Goal: Task Accomplishment & Management: Use online tool/utility

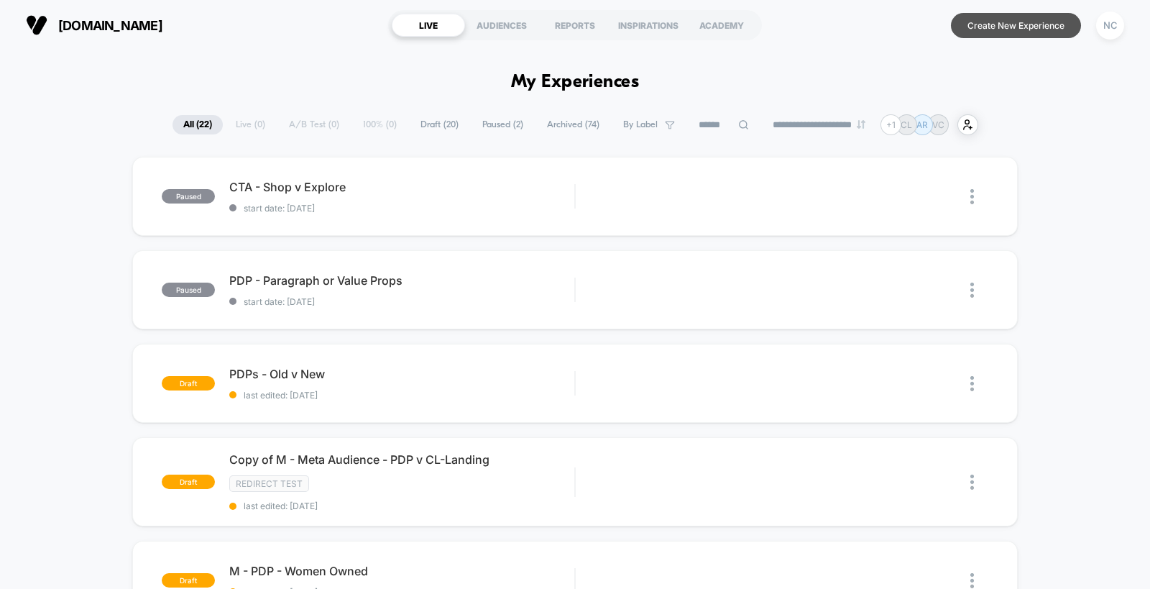
click at [1050, 29] on button "Create New Experience" at bounding box center [1016, 25] width 130 height 25
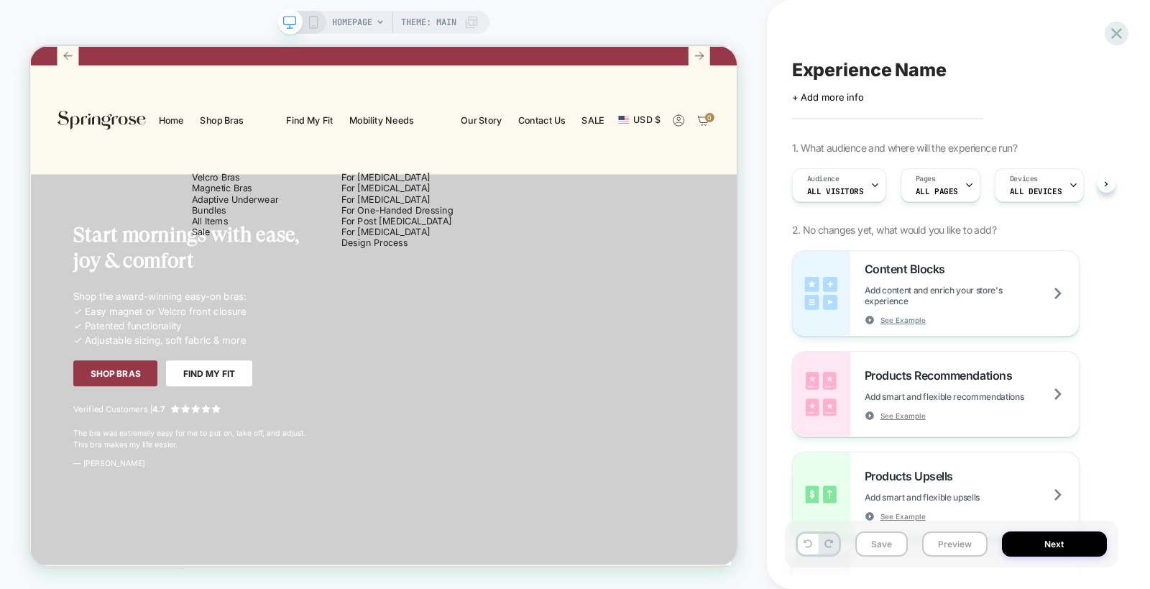
click at [0, 0] on span "Experience Name" at bounding box center [0, 0] width 0 height 0
type textarea "**********"
click at [0, 0] on icon at bounding box center [0, 0] width 0 height 0
click at [452, 25] on span "Theme: MAIN" at bounding box center [428, 22] width 55 height 23
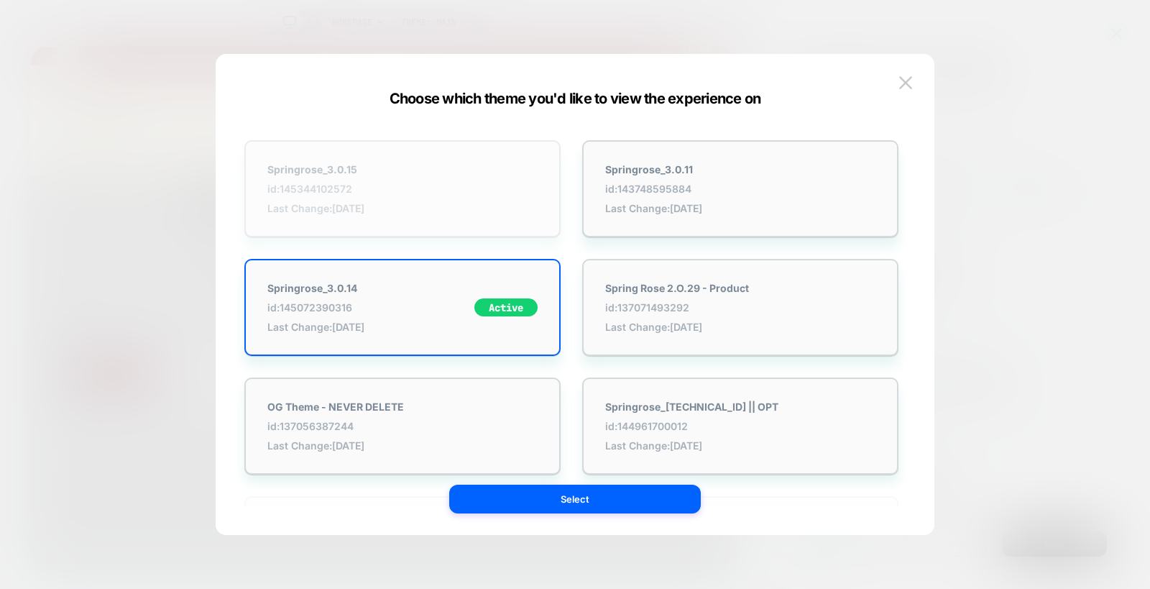
click at [485, 208] on div "Springrose_3.0.15 id: 145344102572 Last Change: [DATE]" at bounding box center [402, 188] width 316 height 97
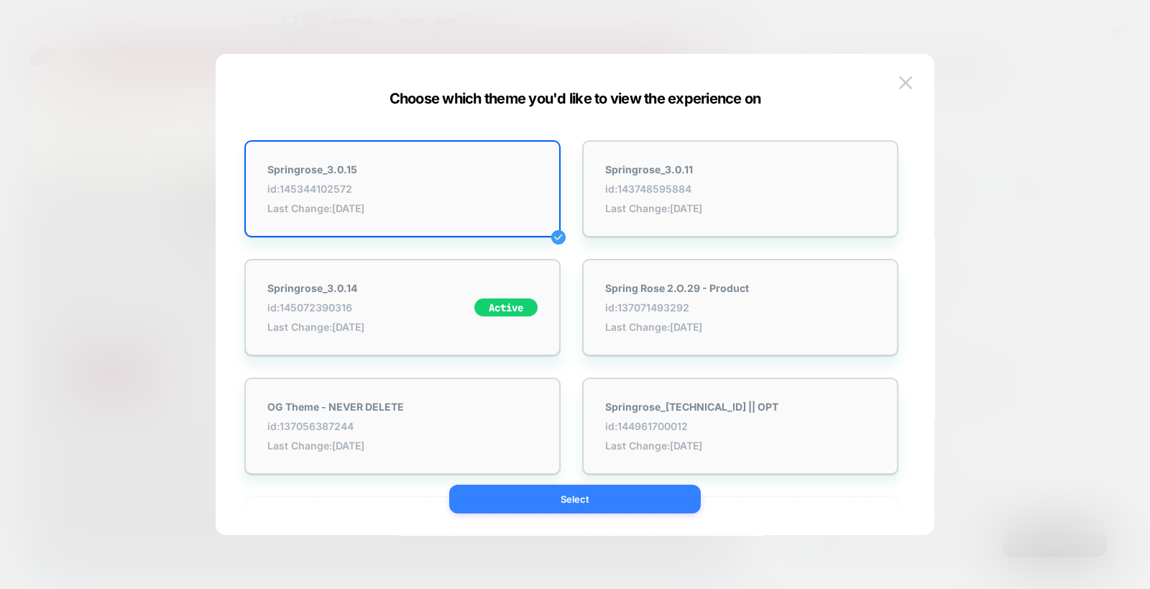
click at [608, 497] on button "Select" at bounding box center [575, 498] width 252 height 29
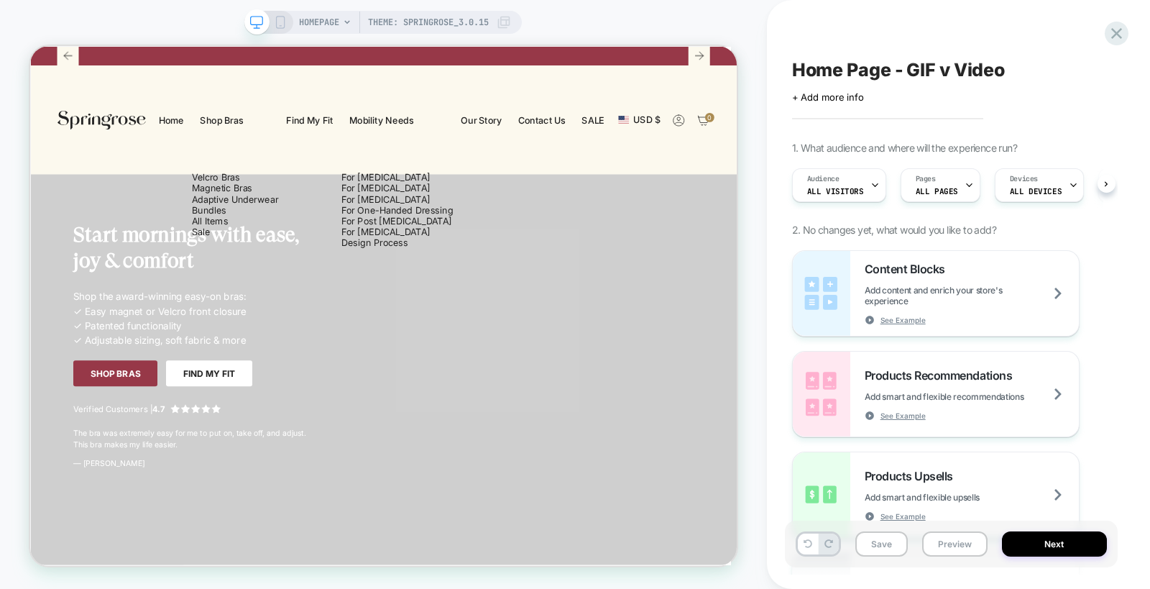
scroll to position [0, 1]
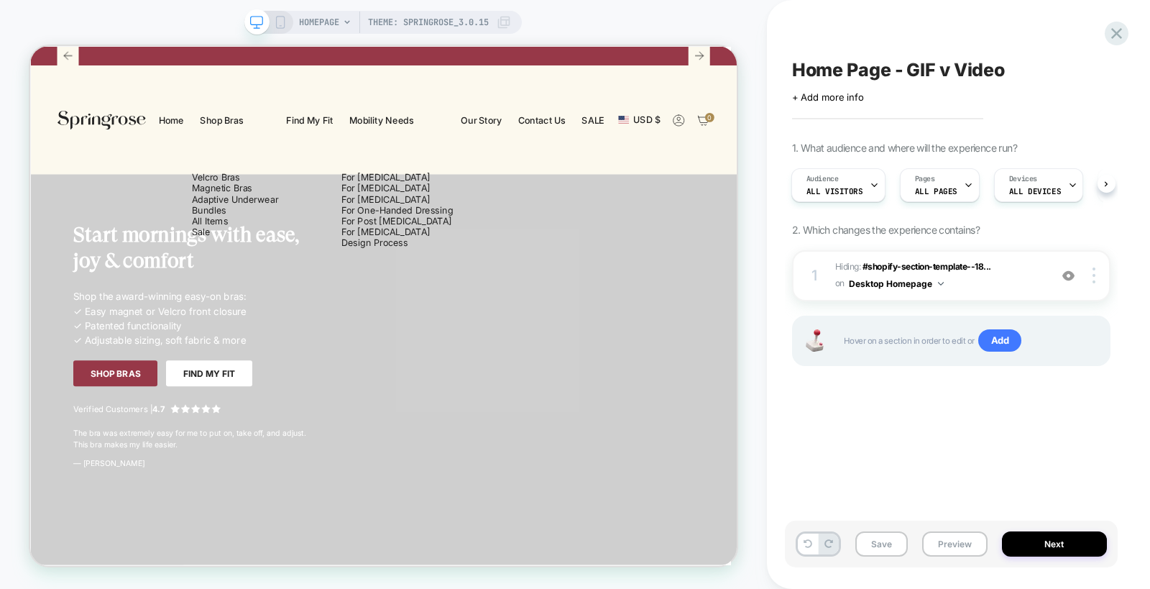
click at [277, 27] on icon at bounding box center [280, 22] width 13 height 13
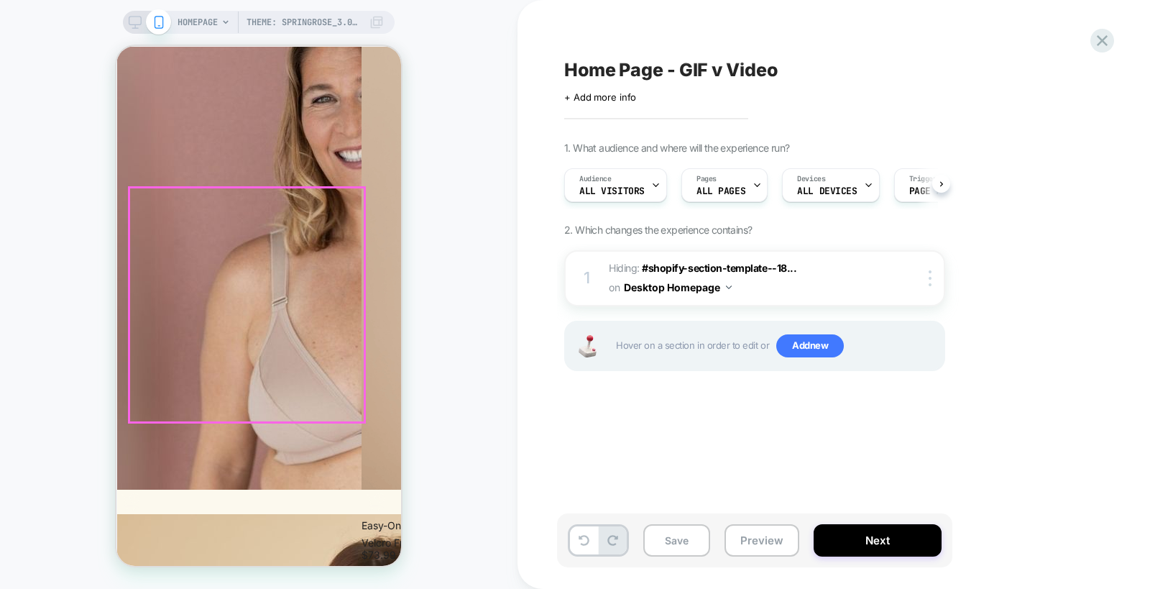
scroll to position [1437, 0]
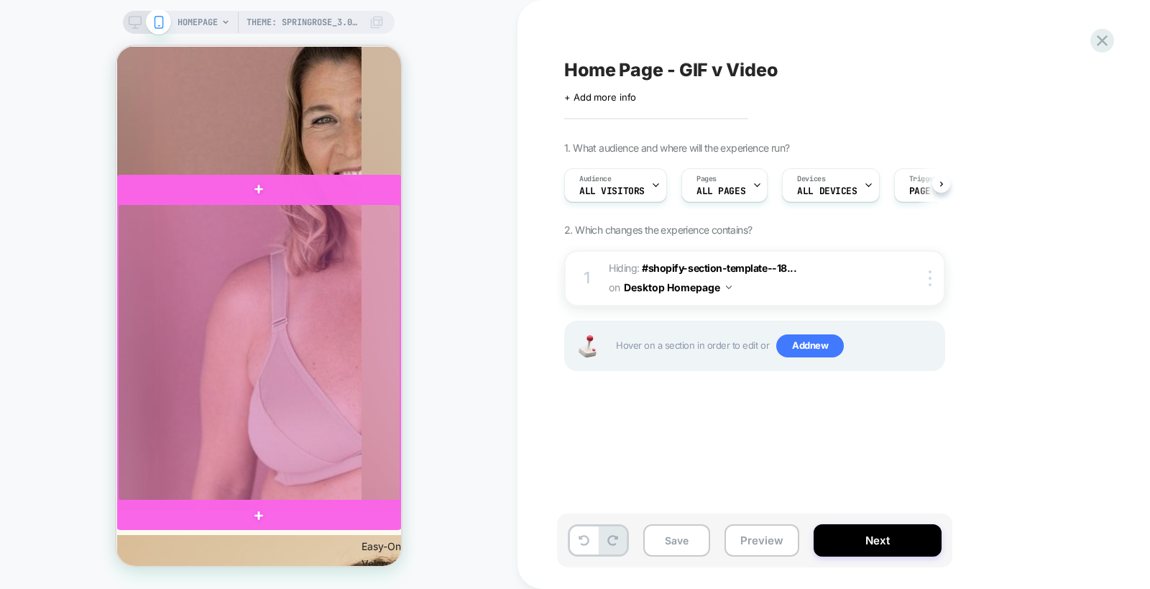
click at [120, 211] on div at bounding box center [259, 352] width 283 height 297
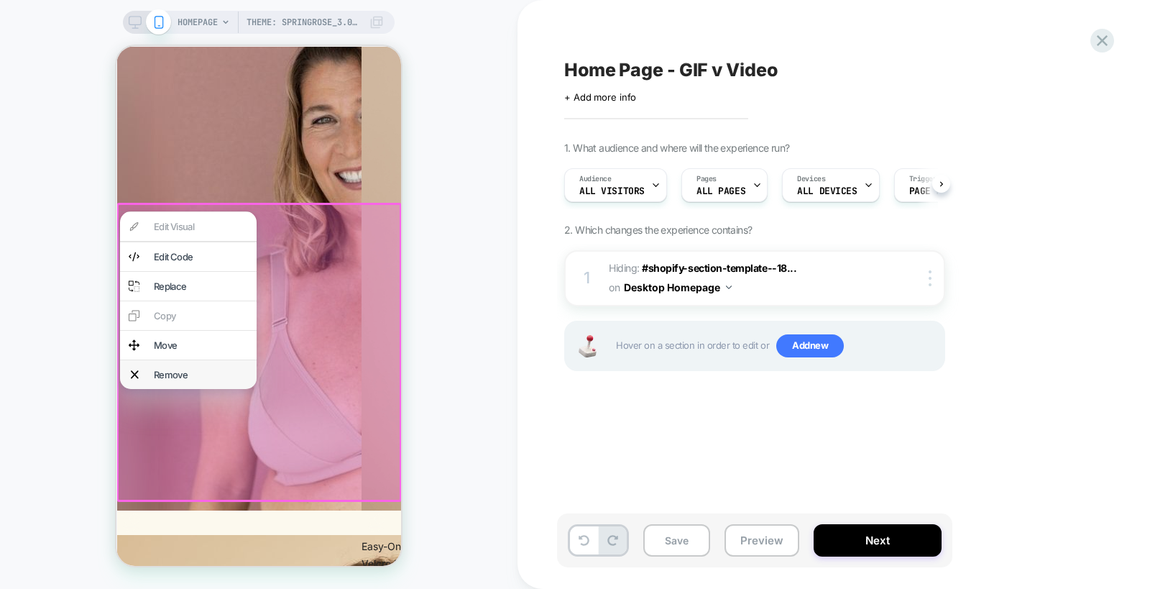
click at [180, 377] on div "Remove" at bounding box center [201, 375] width 94 height 12
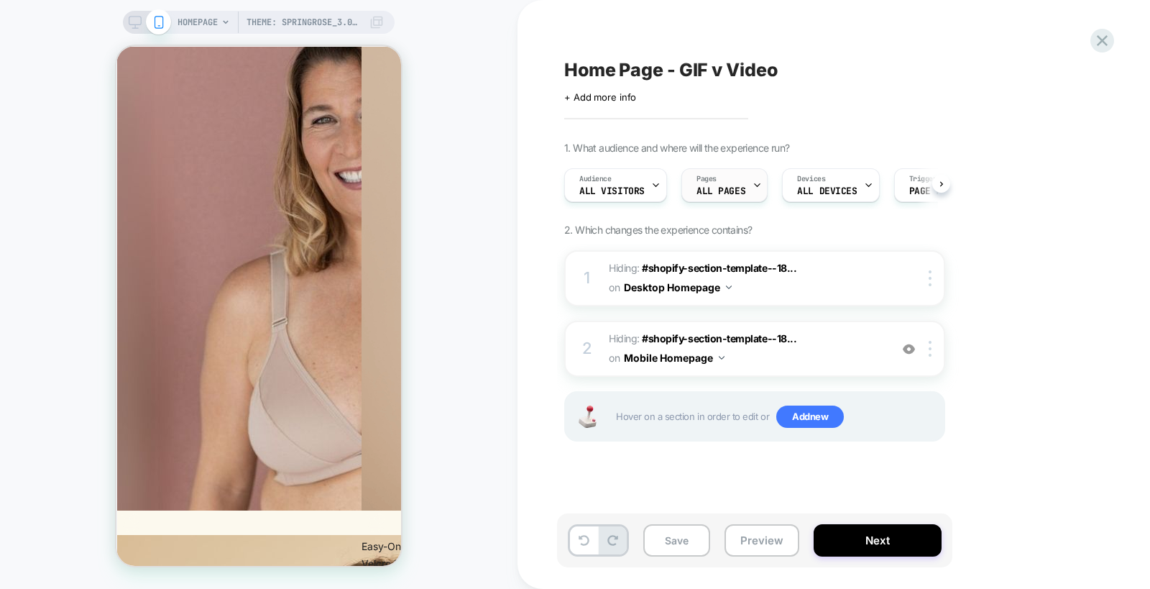
click at [725, 192] on span "ALL PAGES" at bounding box center [721, 191] width 49 height 10
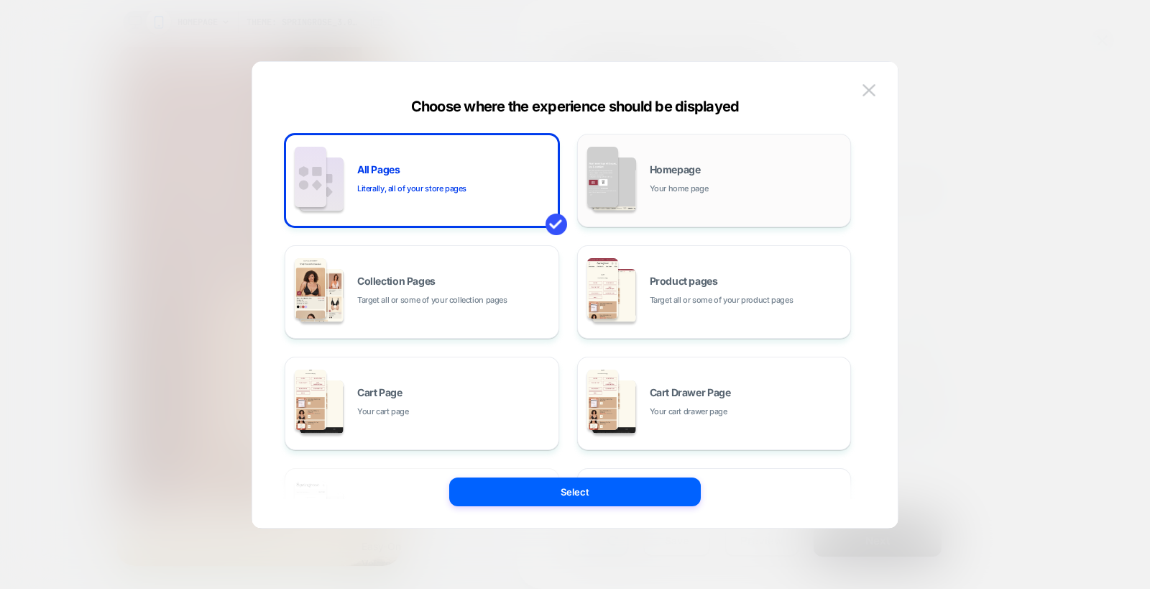
click at [717, 188] on div "Homepage Your home page" at bounding box center [747, 180] width 194 height 31
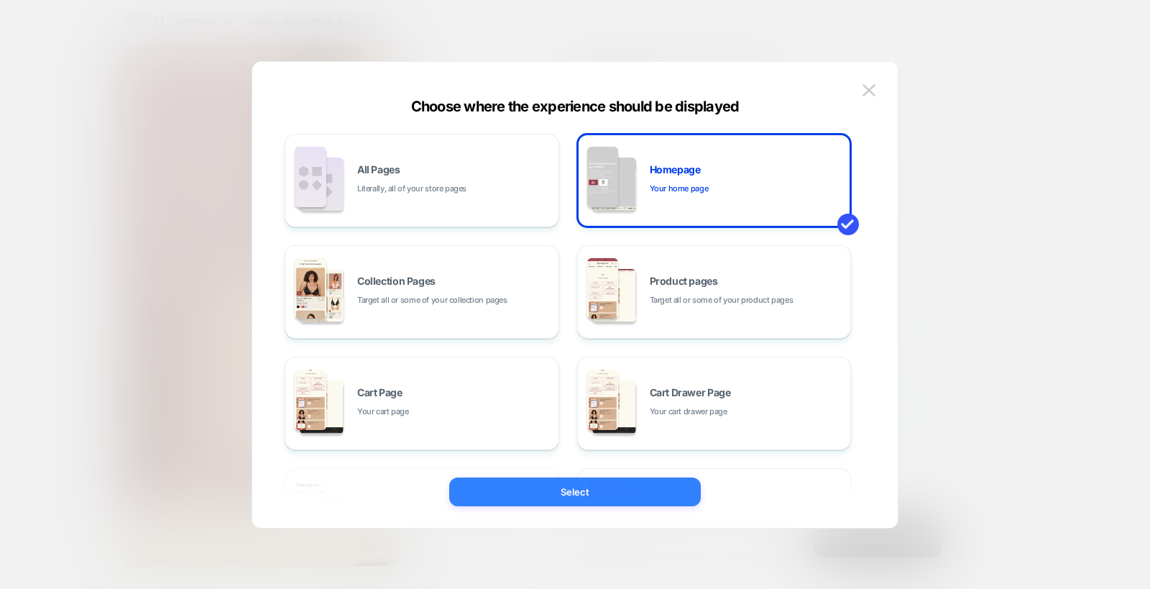
click at [584, 490] on button "Select" at bounding box center [575, 491] width 252 height 29
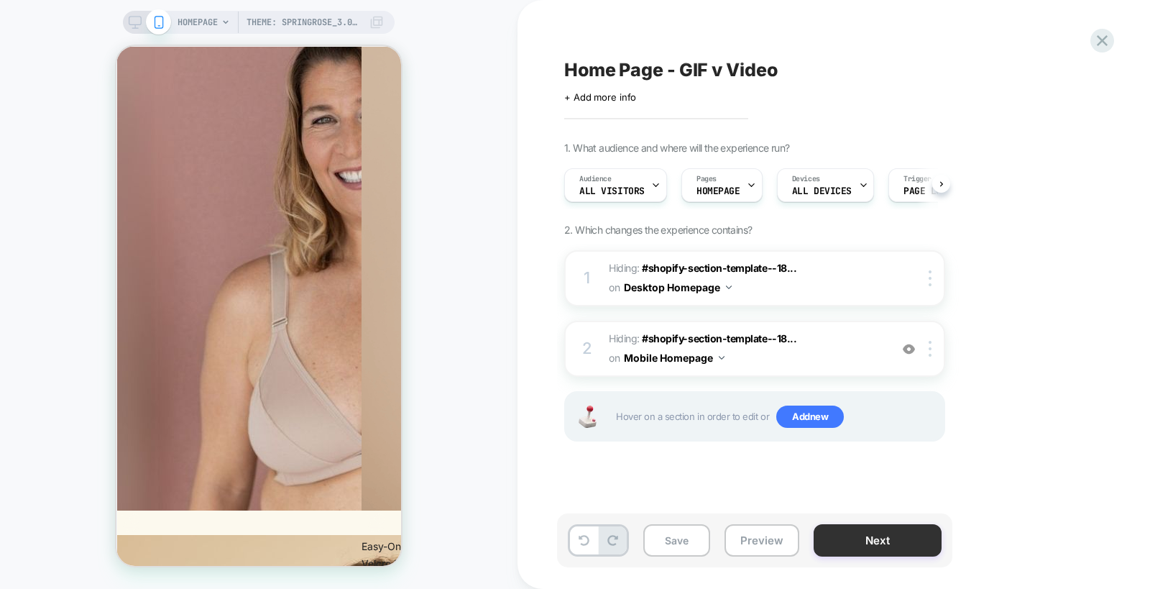
click at [0, 0] on button "Next" at bounding box center [0, 0] width 0 height 0
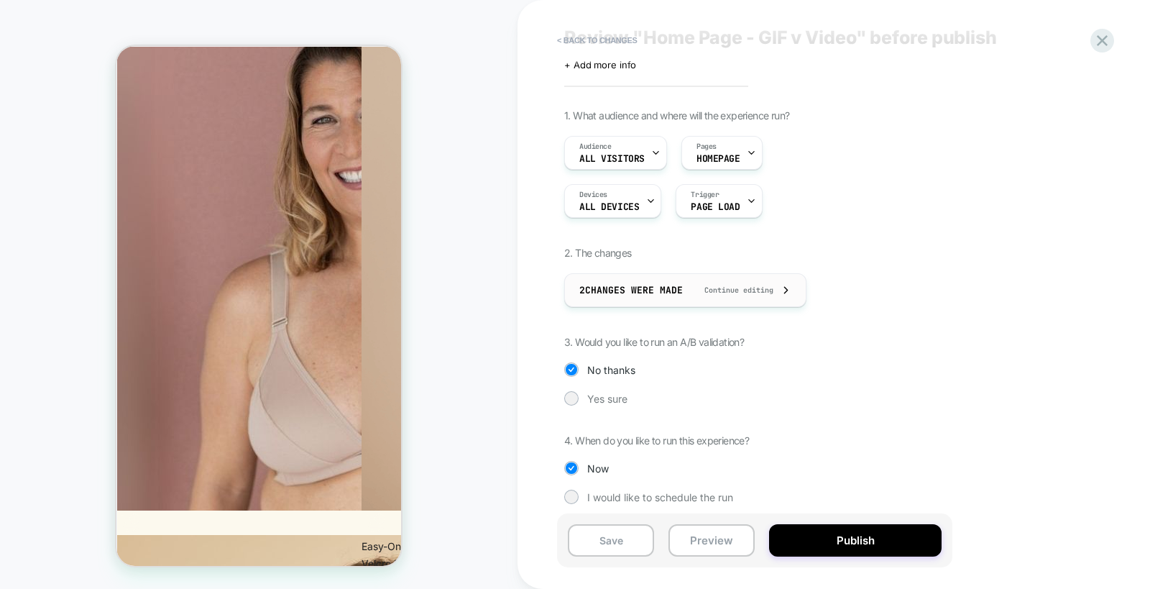
scroll to position [39, 0]
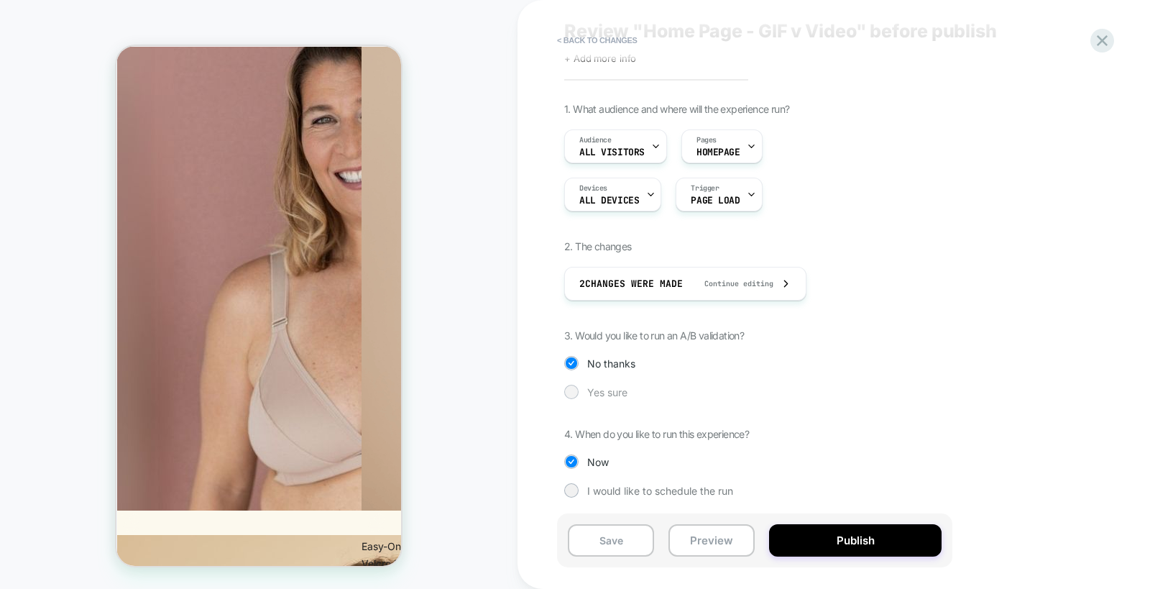
click at [611, 390] on span "Yes sure" at bounding box center [607, 392] width 40 height 12
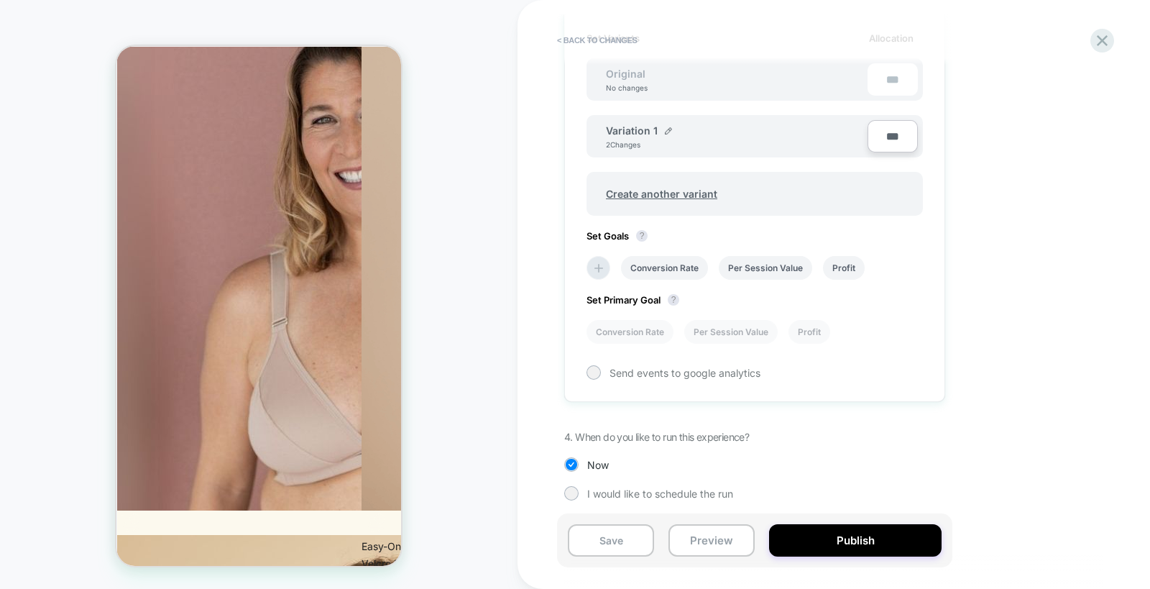
scroll to position [352, 0]
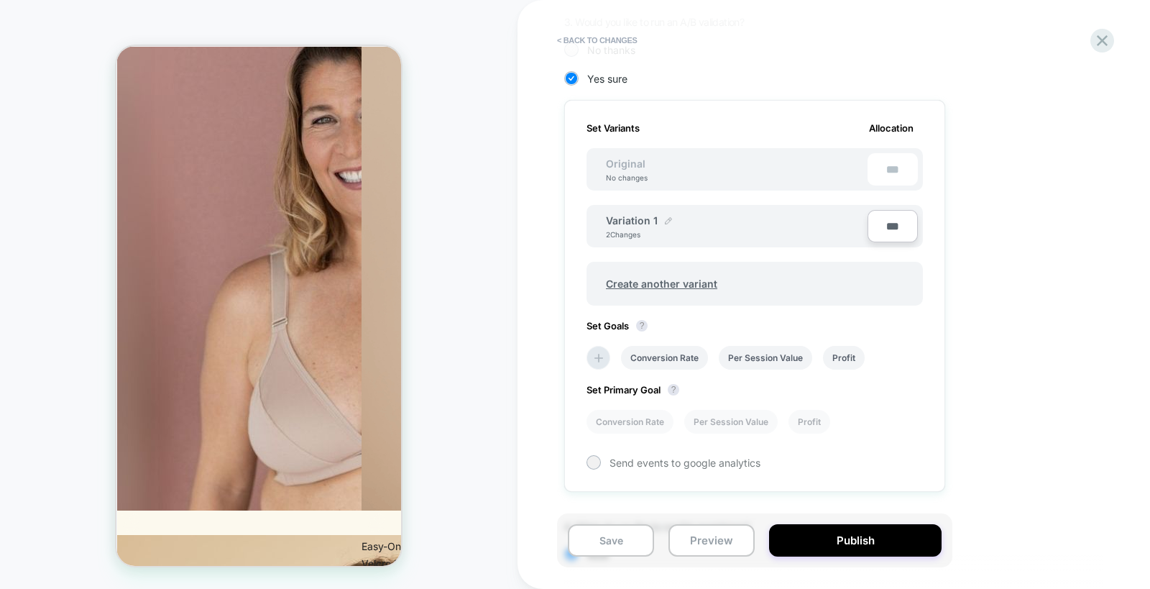
type input "******"
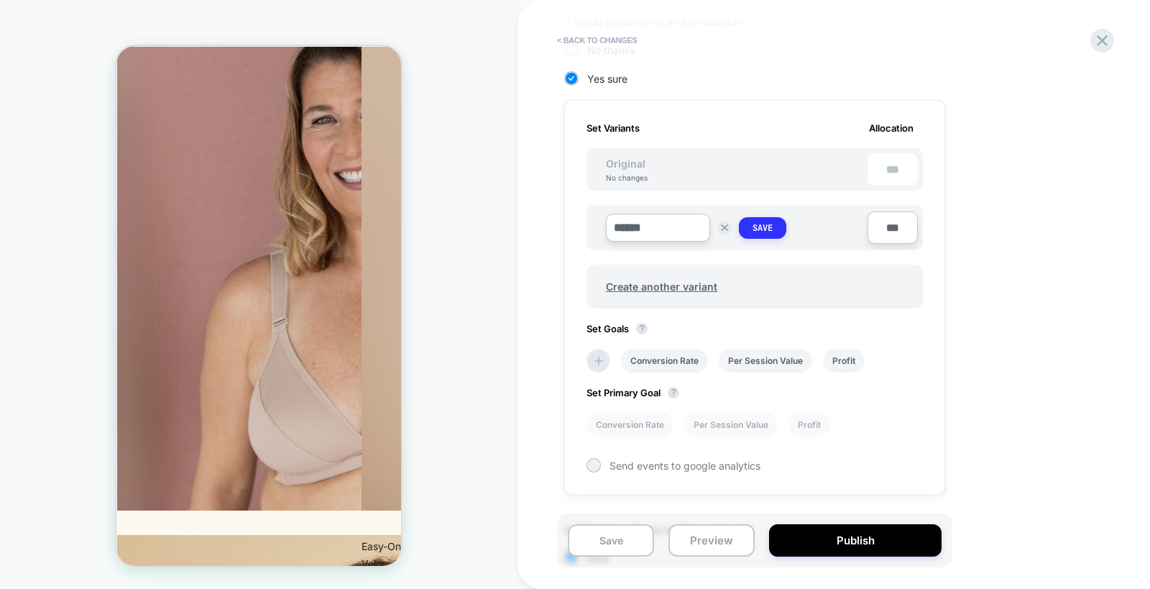
click at [745, 228] on button "Save" at bounding box center [762, 228] width 47 height 22
click at [667, 346] on li "Conversion Rate" at bounding box center [664, 358] width 87 height 24
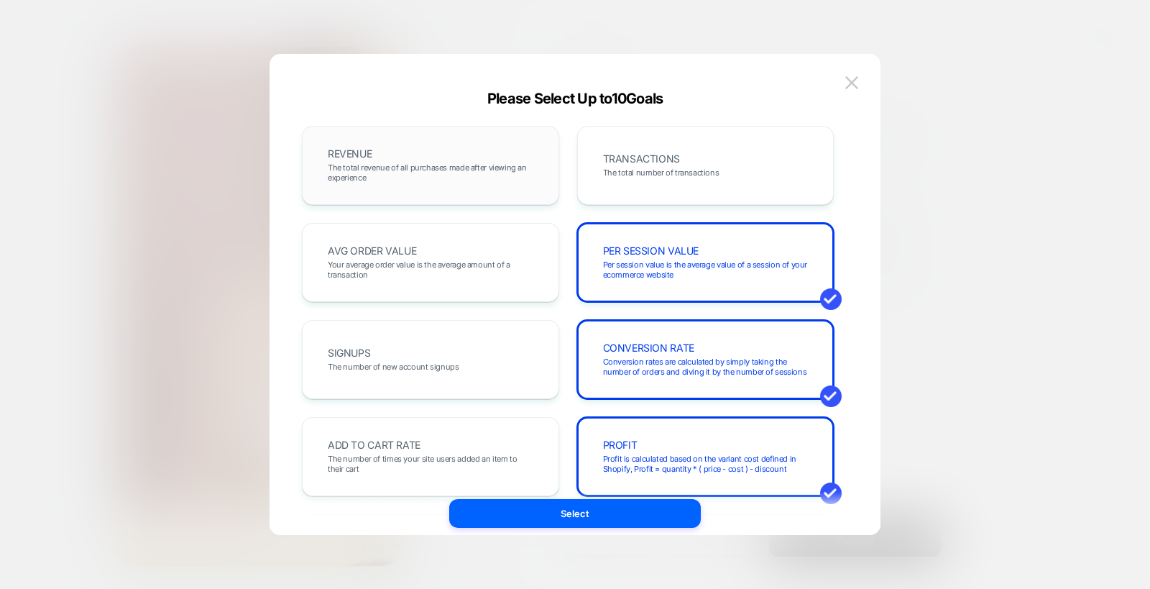
click at [448, 164] on span "The total revenue of all purchases made after viewing an experience" at bounding box center [431, 172] width 206 height 20
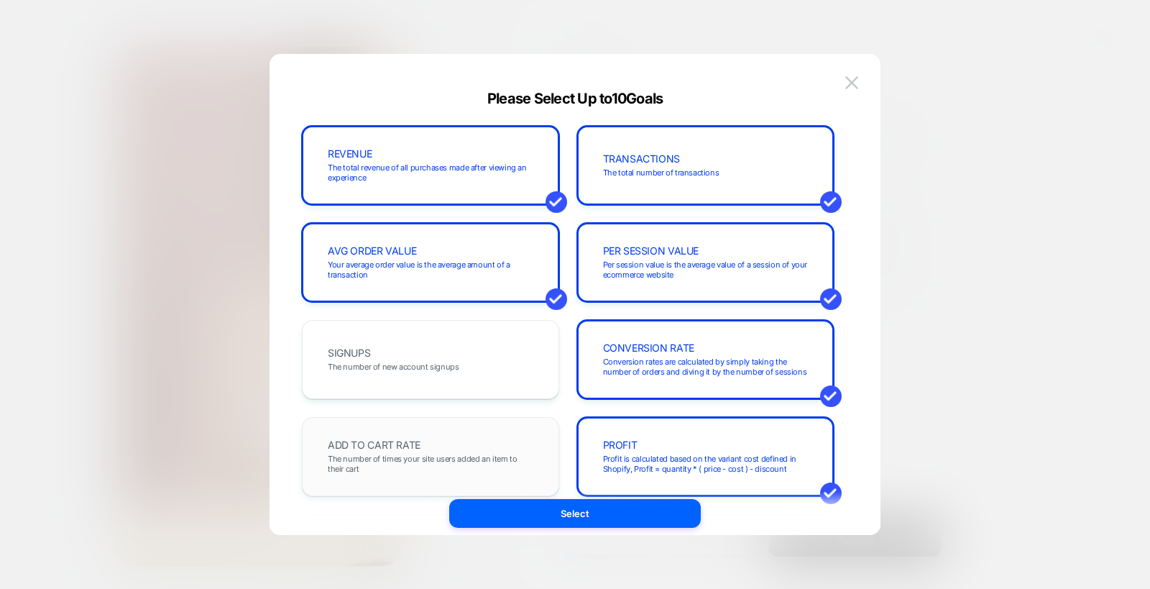
click at [447, 456] on span "The number of times your site users added an item to their cart" at bounding box center [431, 464] width 206 height 20
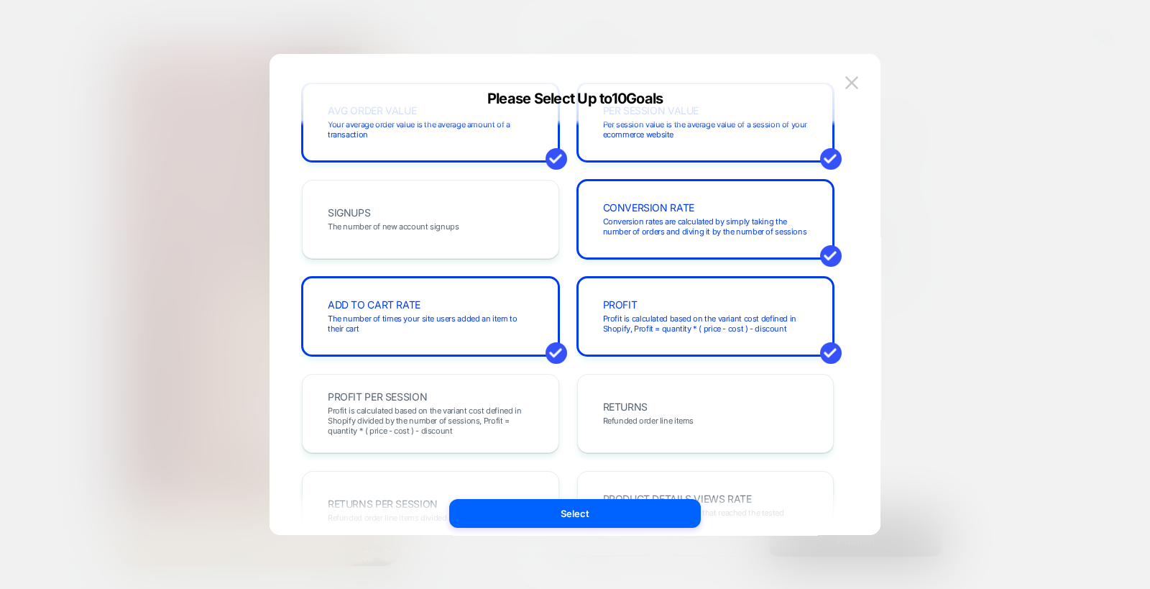
scroll to position [179, 0]
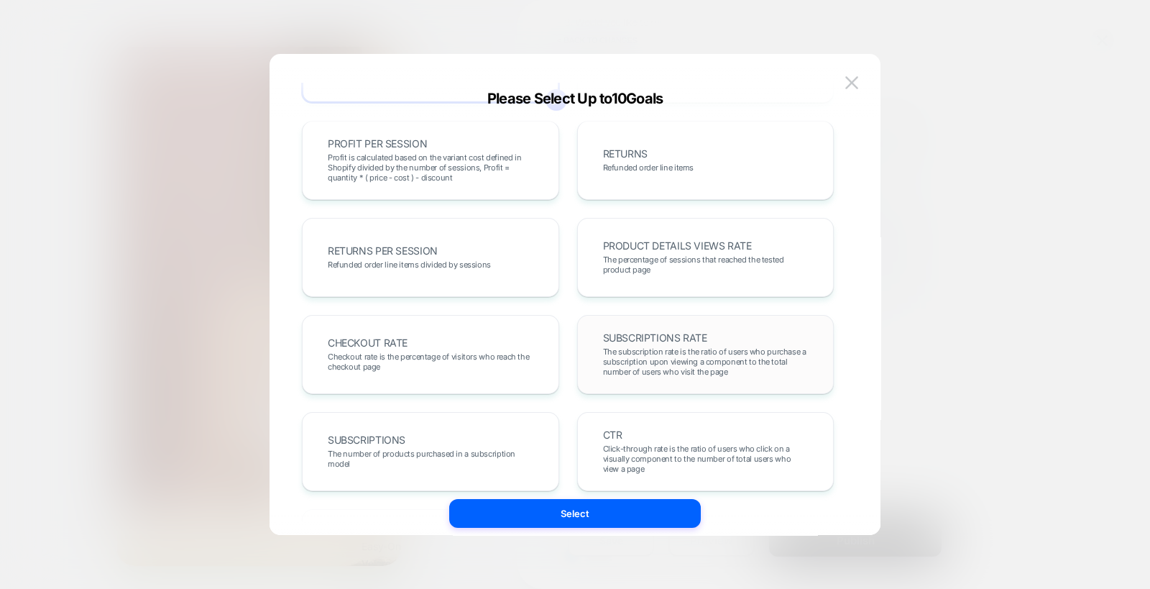
scroll to position [413, 0]
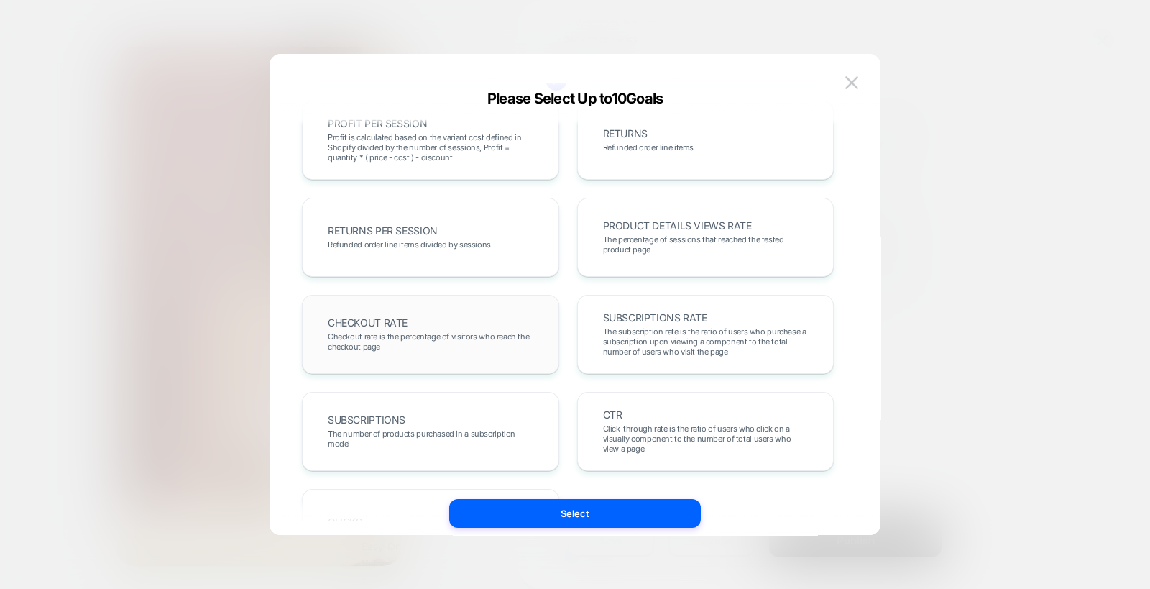
click at [519, 300] on div "CHECKOUT RATE Checkout rate is the percentage of visitors who reach the checkou…" at bounding box center [430, 334] width 257 height 79
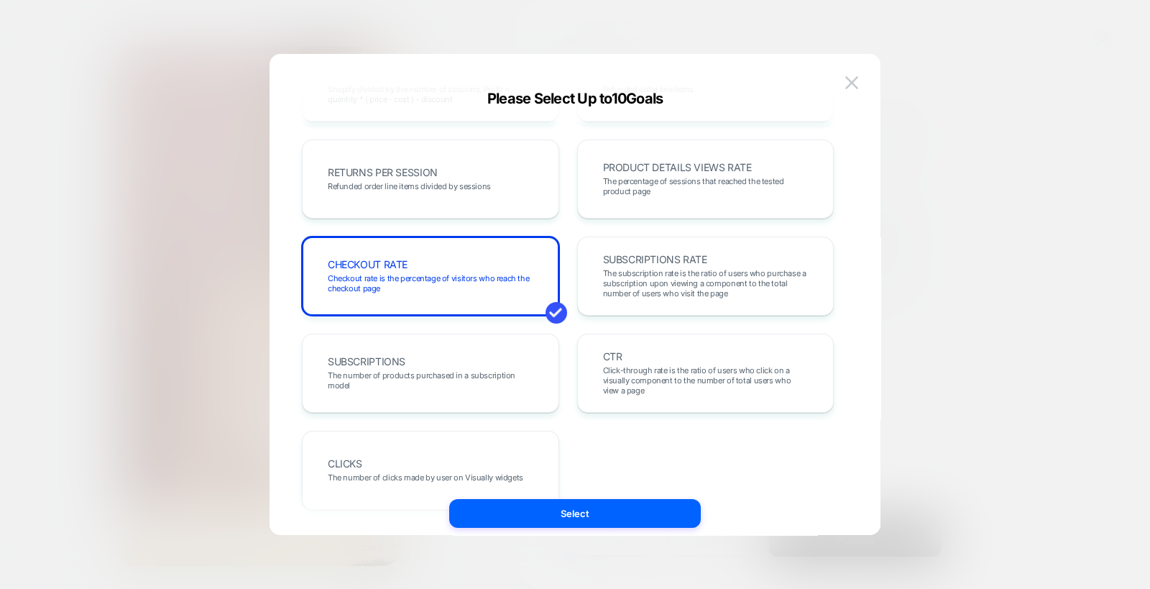
scroll to position [503, 0]
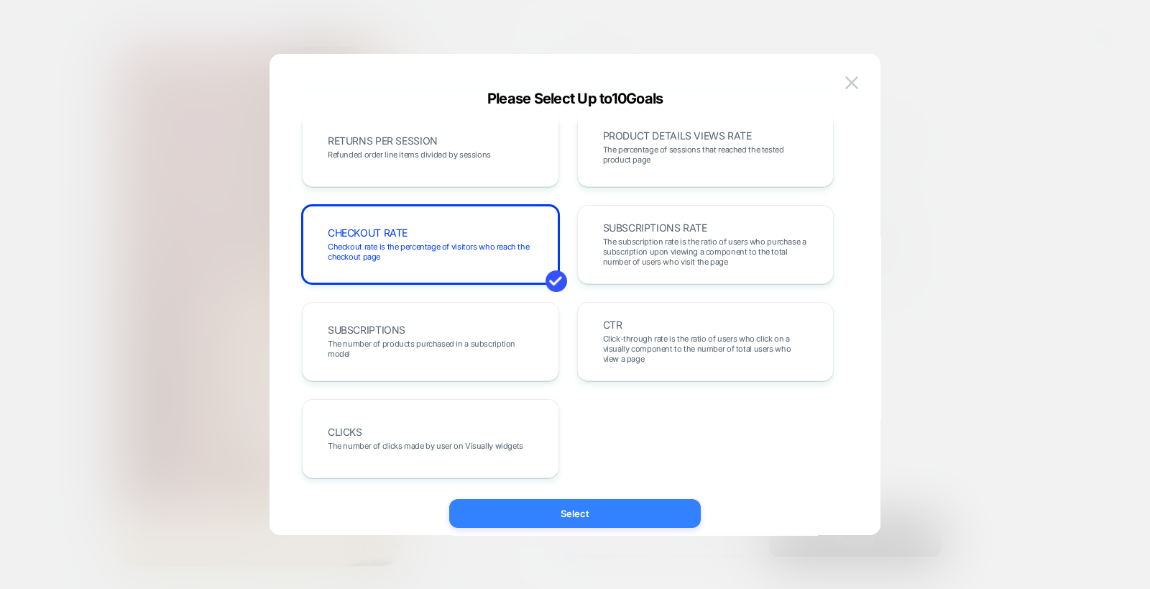
click at [604, 500] on button "Select" at bounding box center [575, 513] width 252 height 29
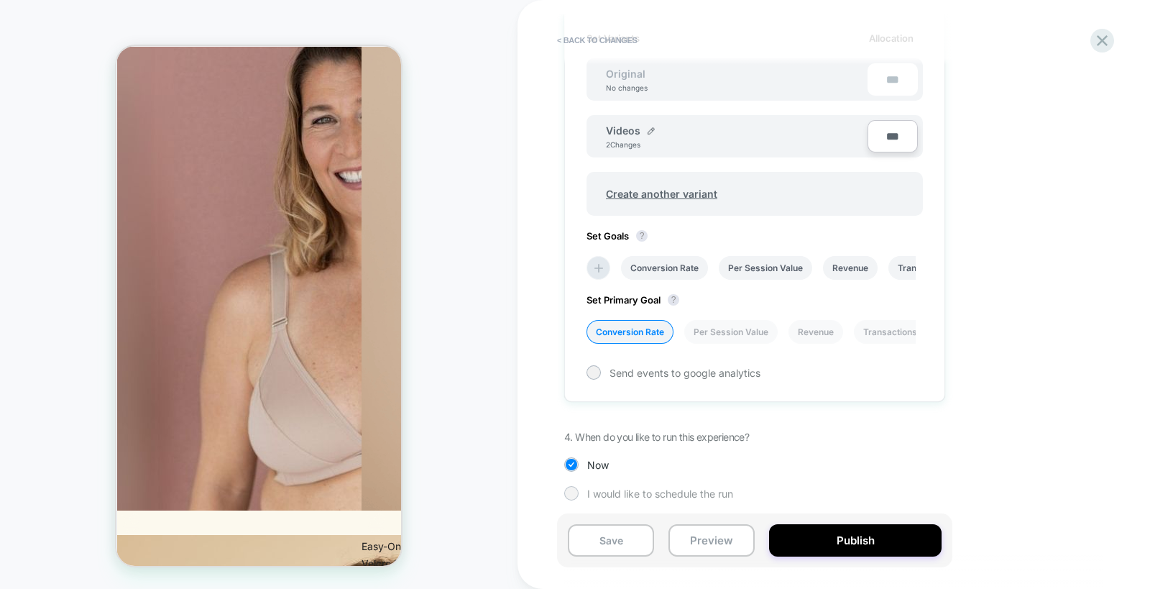
click at [678, 487] on span "I would like to schedule the run" at bounding box center [660, 493] width 146 height 12
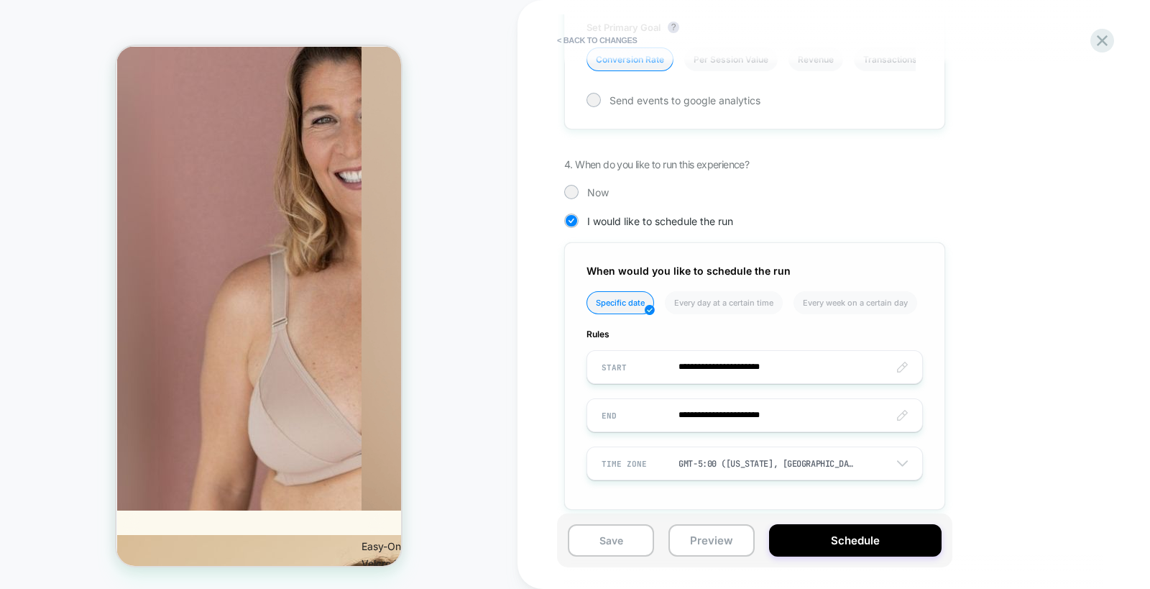
scroll to position [722, 0]
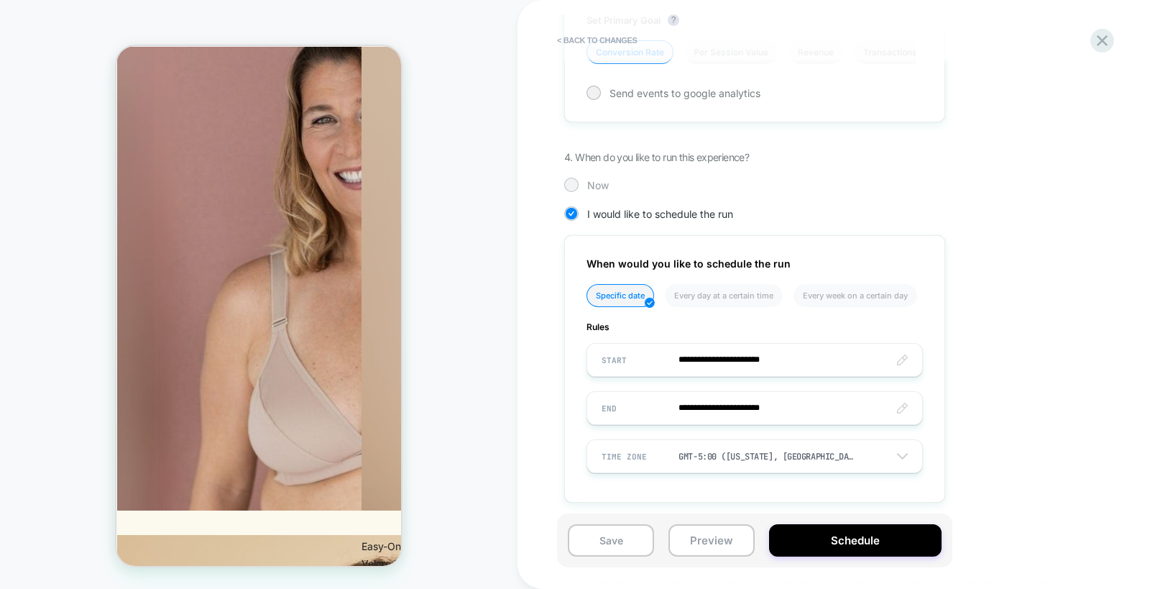
click at [571, 179] on div at bounding box center [571, 184] width 11 height 11
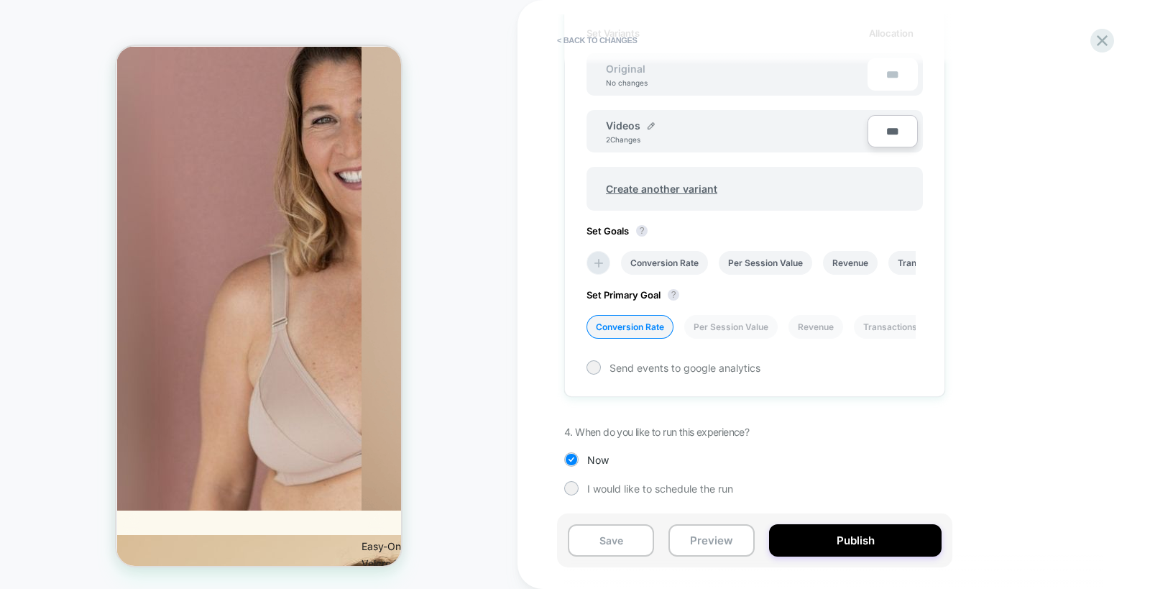
scroll to position [442, 0]
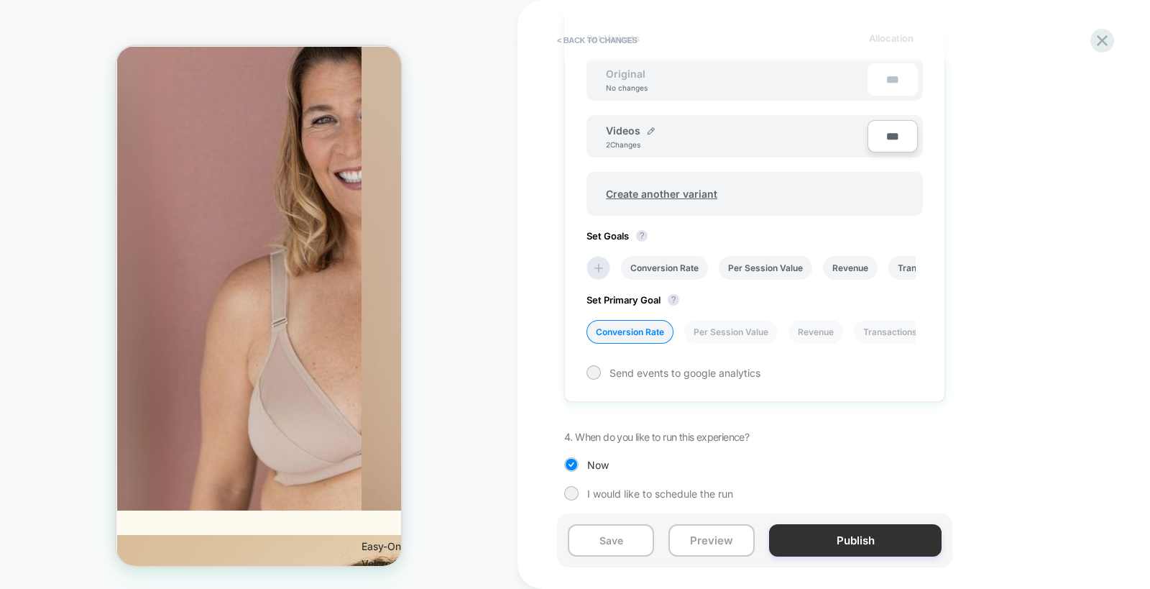
click at [826, 537] on button "Publish" at bounding box center [855, 540] width 173 height 32
